Goal: Communication & Community: Answer question/provide support

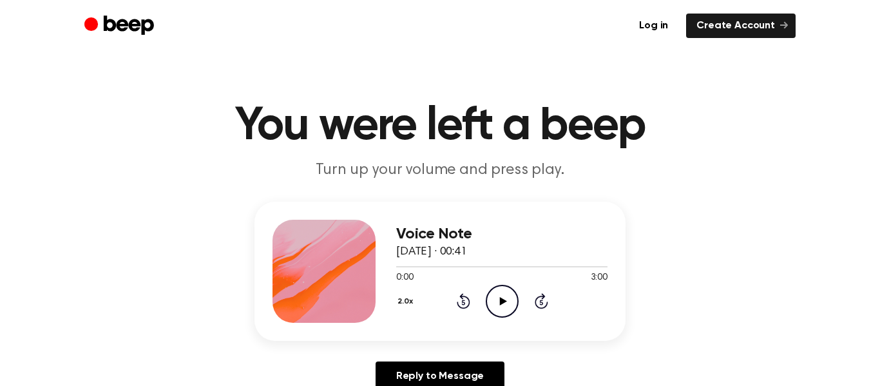
click at [484, 305] on div "2.0x Rewind 5 seconds Play Audio Skip 5 seconds" at bounding box center [501, 301] width 211 height 33
click at [493, 303] on icon "Play Audio" at bounding box center [502, 301] width 33 height 33
click at [403, 299] on button "2.0x" at bounding box center [407, 301] width 22 height 22
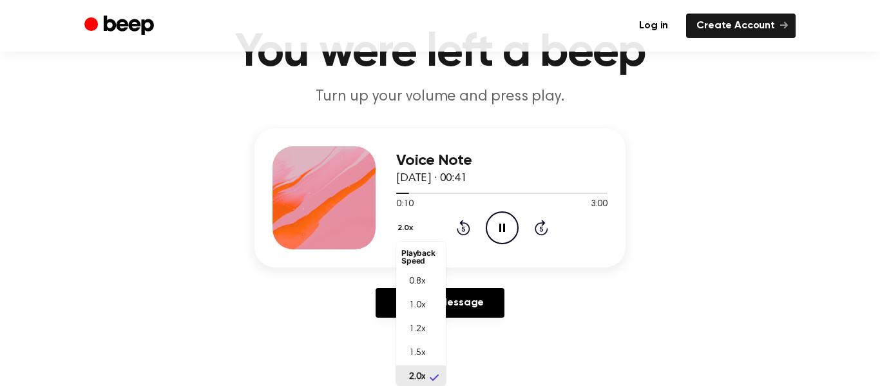
scroll to position [3, 0]
click at [421, 328] on span "1.2x" at bounding box center [417, 326] width 16 height 14
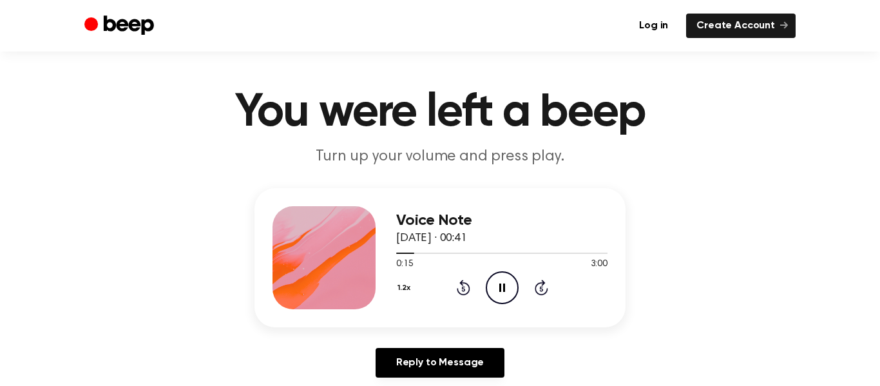
scroll to position [11, 0]
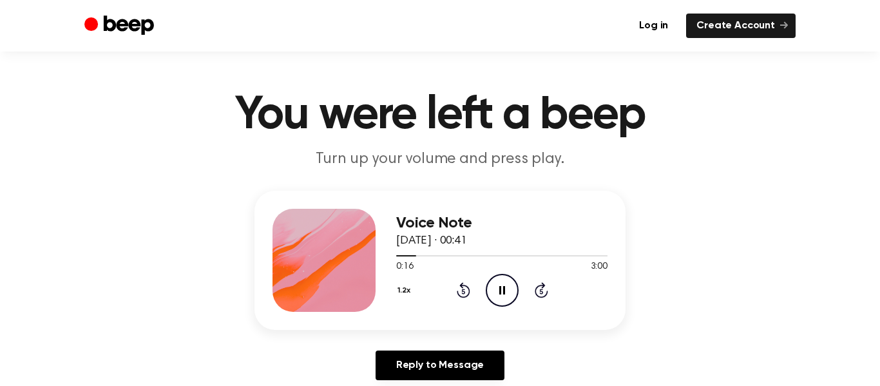
click at [399, 296] on button "1.2x" at bounding box center [405, 290] width 19 height 22
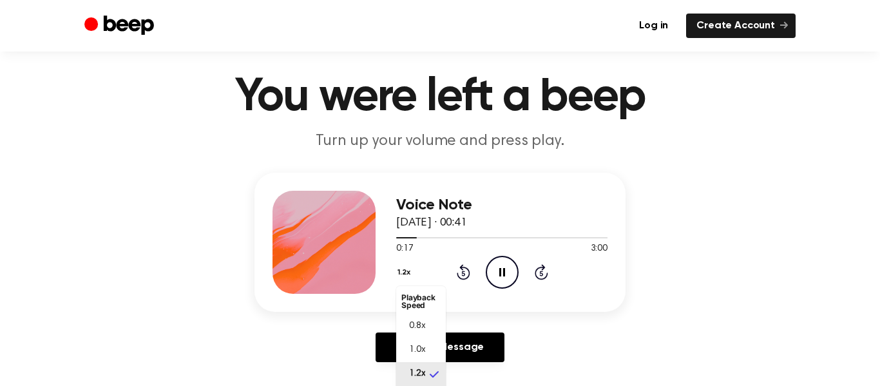
scroll to position [6, 0]
click at [427, 380] on li "1.5x" at bounding box center [421, 392] width 50 height 24
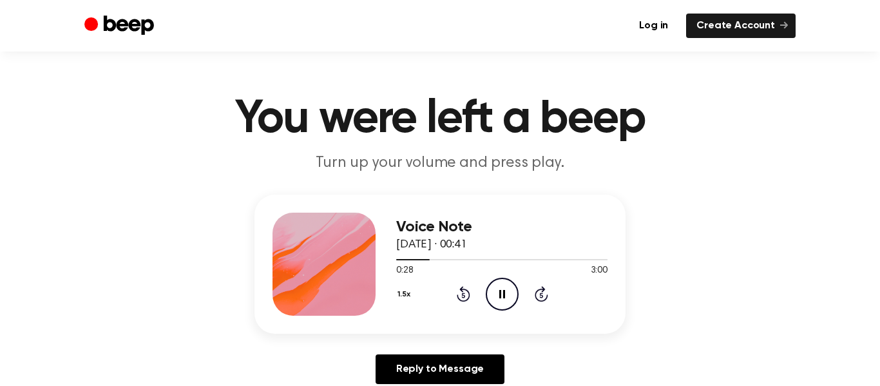
scroll to position [0, 0]
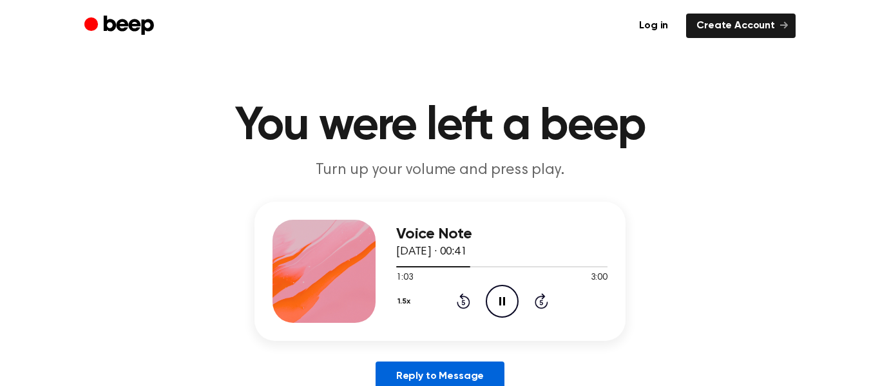
click at [464, 371] on link "Reply to Message" at bounding box center [439, 376] width 129 height 30
click at [488, 299] on icon "Play Audio" at bounding box center [502, 301] width 33 height 33
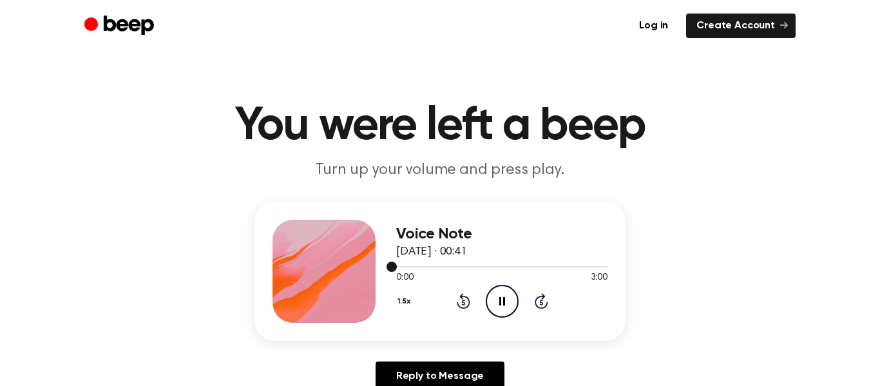
click at [448, 266] on div at bounding box center [501, 266] width 211 height 1
click at [467, 268] on div at bounding box center [501, 266] width 211 height 10
click at [480, 267] on div at bounding box center [501, 266] width 211 height 10
click at [512, 269] on div at bounding box center [501, 266] width 211 height 10
click at [519, 267] on div at bounding box center [501, 266] width 211 height 10
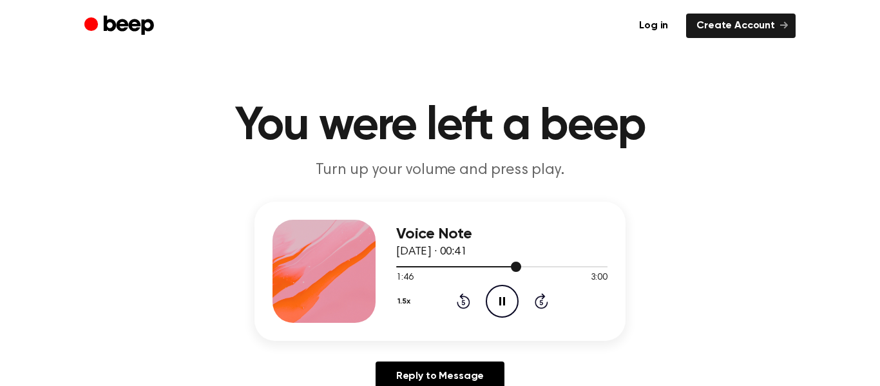
click at [529, 266] on div at bounding box center [501, 266] width 211 height 1
click at [540, 266] on div at bounding box center [501, 266] width 211 height 1
click at [546, 267] on div at bounding box center [501, 266] width 211 height 10
click at [567, 263] on div at bounding box center [501, 266] width 211 height 10
click at [592, 263] on div at bounding box center [501, 266] width 211 height 10
